Goal: Task Accomplishment & Management: Manage account settings

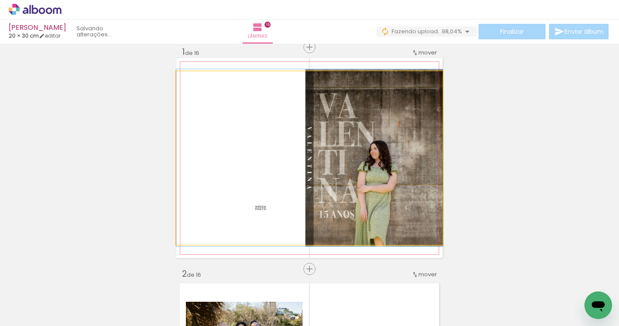
click at [376, 176] on quentale-photo at bounding box center [309, 157] width 266 height 173
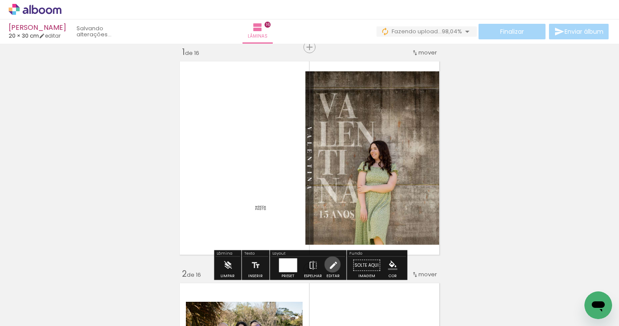
click at [330, 264] on iron-icon at bounding box center [333, 265] width 10 height 17
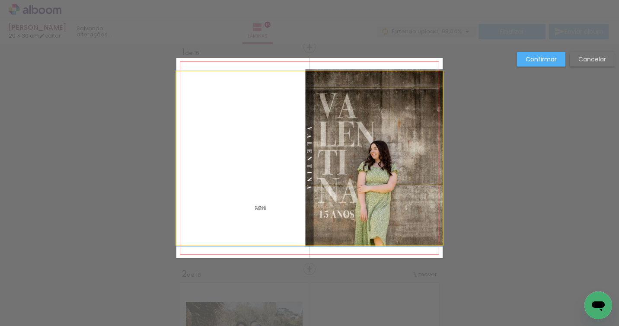
click at [307, 88] on quentale-photo at bounding box center [309, 157] width 266 height 173
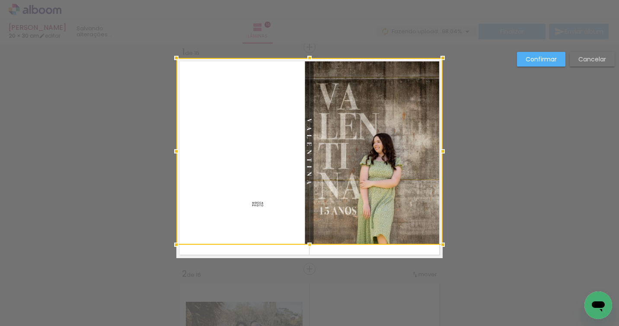
drag, startPoint x: 309, startPoint y: 71, endPoint x: 310, endPoint y: 60, distance: 11.3
click at [310, 60] on div at bounding box center [309, 57] width 17 height 17
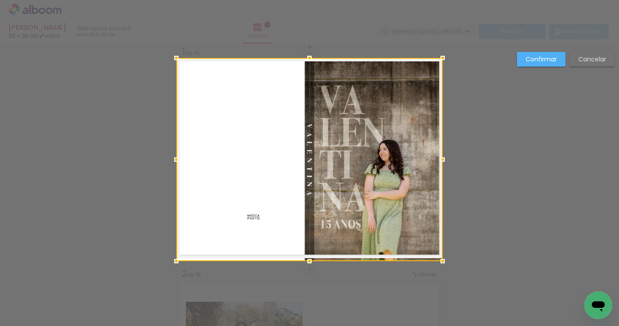
drag, startPoint x: 310, startPoint y: 243, endPoint x: 311, endPoint y: 255, distance: 11.7
click at [311, 255] on div at bounding box center [309, 260] width 17 height 17
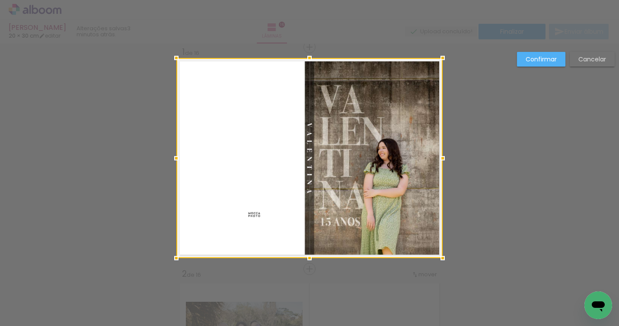
click at [0, 0] on slot "Confirmar" at bounding box center [0, 0] width 0 height 0
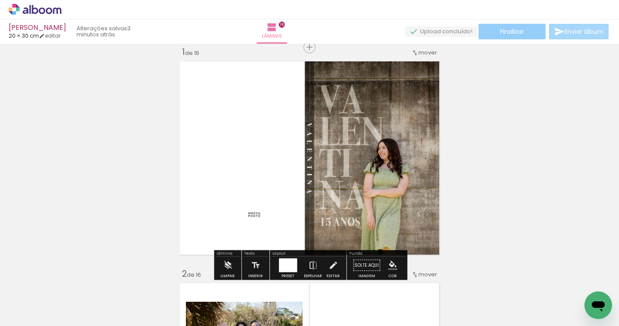
click at [504, 30] on span "Finalizar" at bounding box center [512, 32] width 24 height 6
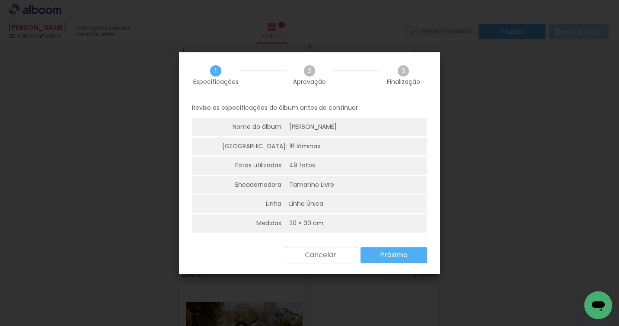
click at [0, 0] on slot "Próximo" at bounding box center [0, 0] width 0 height 0
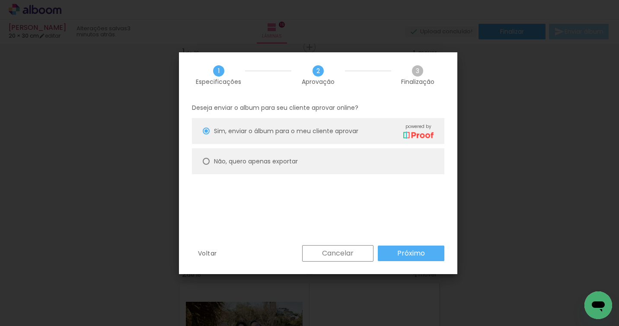
click at [394, 253] on paper-button "Próximo" at bounding box center [411, 253] width 67 height 16
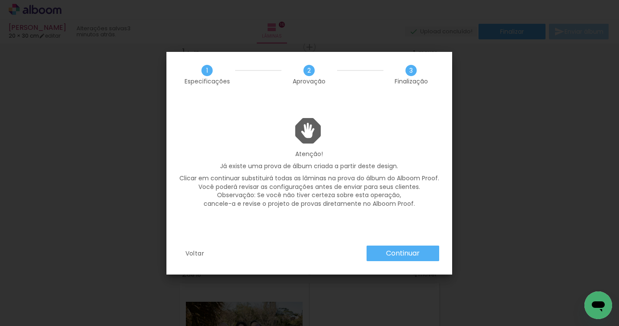
click at [0, 0] on slot "Continuar" at bounding box center [0, 0] width 0 height 0
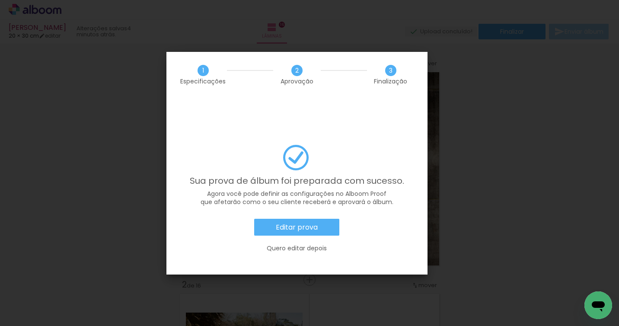
scroll to position [0, 1923]
click at [0, 0] on slot "Editar prova" at bounding box center [0, 0] width 0 height 0
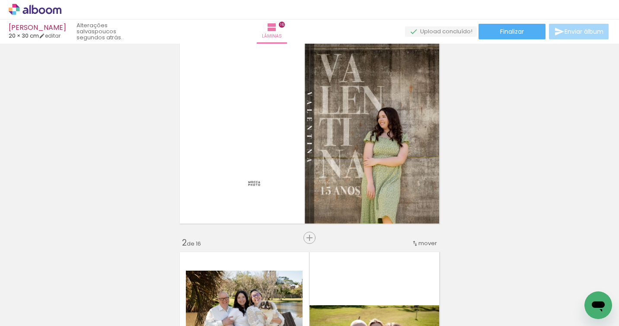
scroll to position [0, 0]
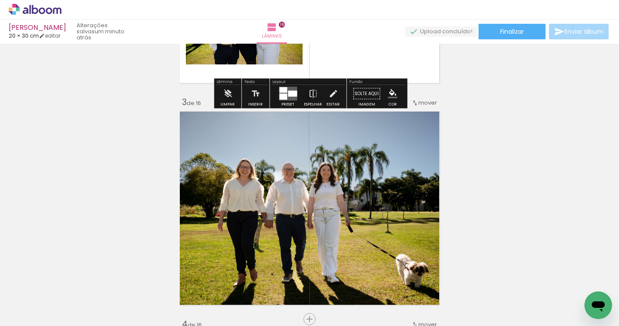
scroll to position [682, 0]
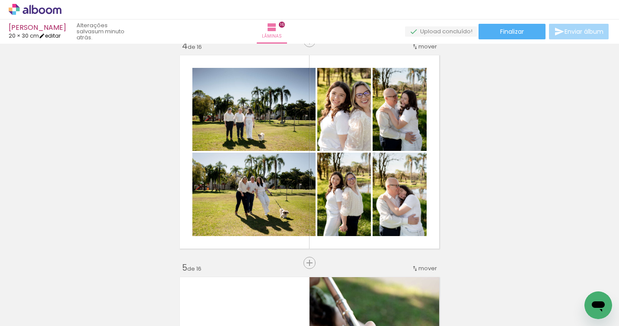
click at [56, 35] on link "editar" at bounding box center [50, 35] width 22 height 7
type input "30,5"
type input "40,6"
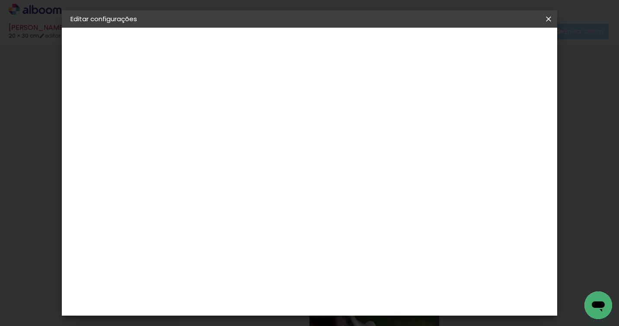
click at [101, 133] on div "3. Revisão" at bounding box center [117, 131] width 95 height 10
click at [102, 93] on div "2. Especificações" at bounding box center [117, 88] width 95 height 10
click at [550, 21] on iron-icon at bounding box center [548, 19] width 10 height 9
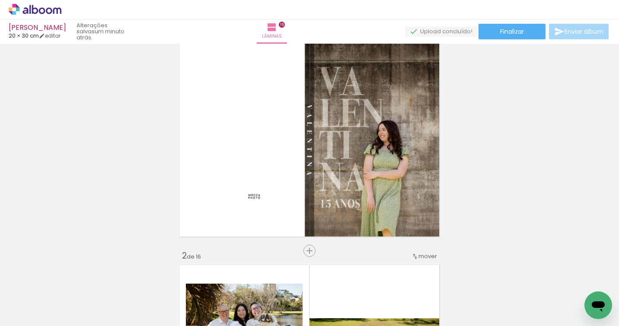
scroll to position [28, 0]
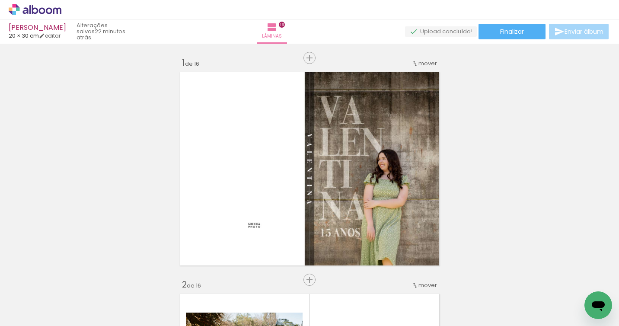
scroll to position [28, 0]
